Goal: Task Accomplishment & Management: Manage account settings

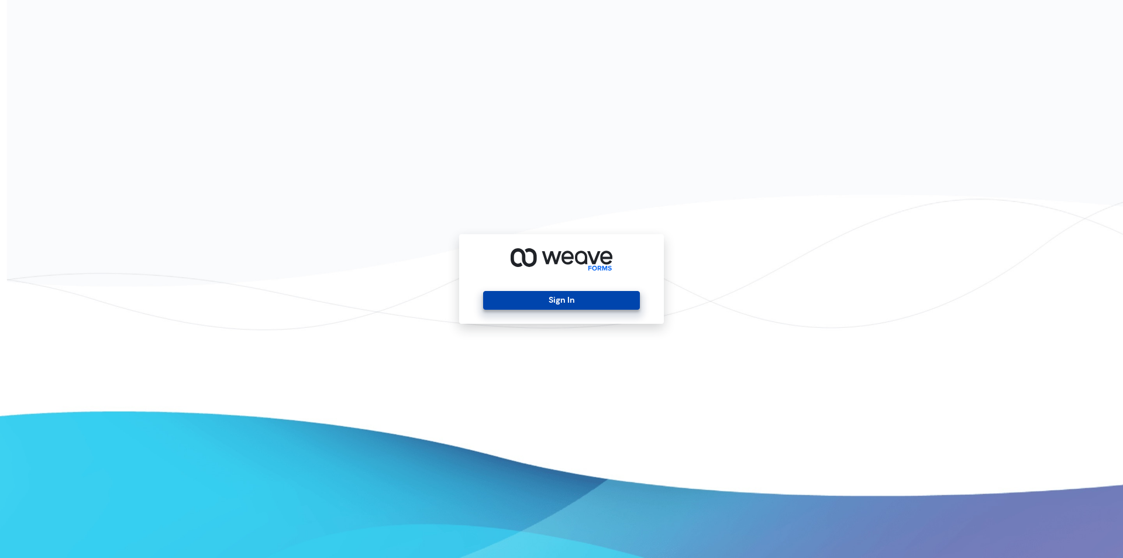
click at [594, 299] on button "Sign In" at bounding box center [561, 300] width 156 height 19
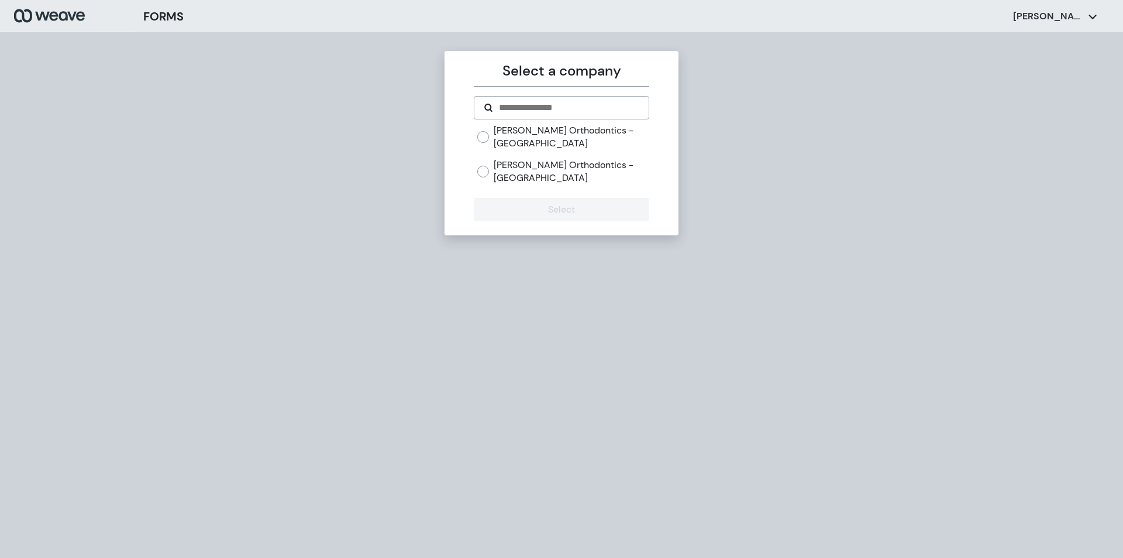
click at [515, 137] on label "[PERSON_NAME] Orthodontics - [GEOGRAPHIC_DATA]" at bounding box center [571, 136] width 155 height 25
click at [551, 221] on button "Select" at bounding box center [561, 209] width 175 height 23
